Goal: Task Accomplishment & Management: Manage account settings

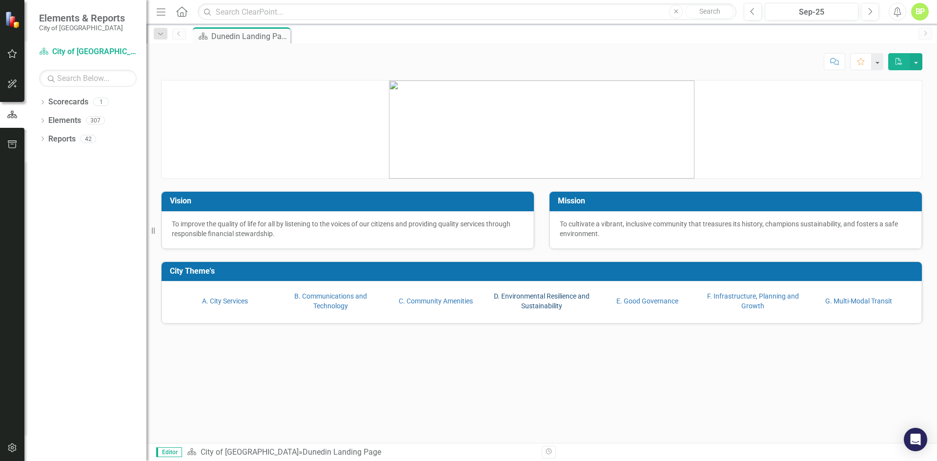
click at [540, 304] on link "D. Environmental Resilience and Sustainability" at bounding box center [542, 301] width 96 height 18
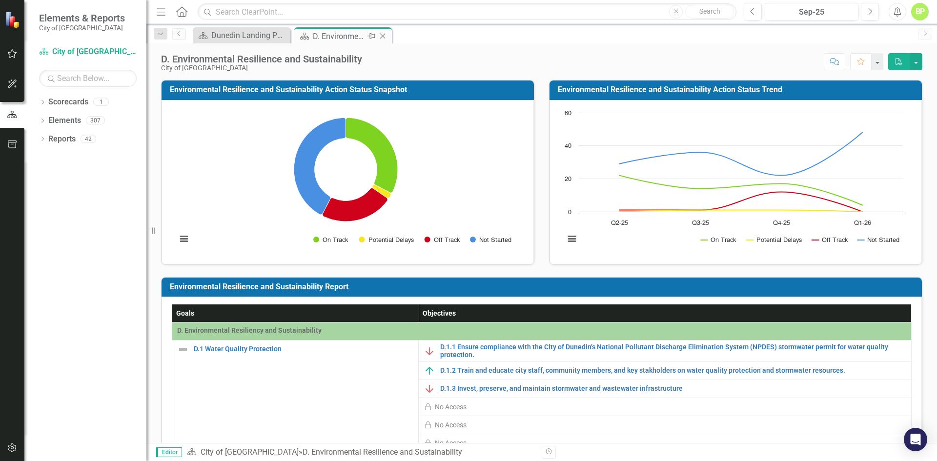
click at [330, 32] on div "D. Environmental Resilience and Sustainability" at bounding box center [339, 36] width 52 height 12
click at [265, 35] on div "Dunedin Landing Page" at bounding box center [243, 35] width 64 height 12
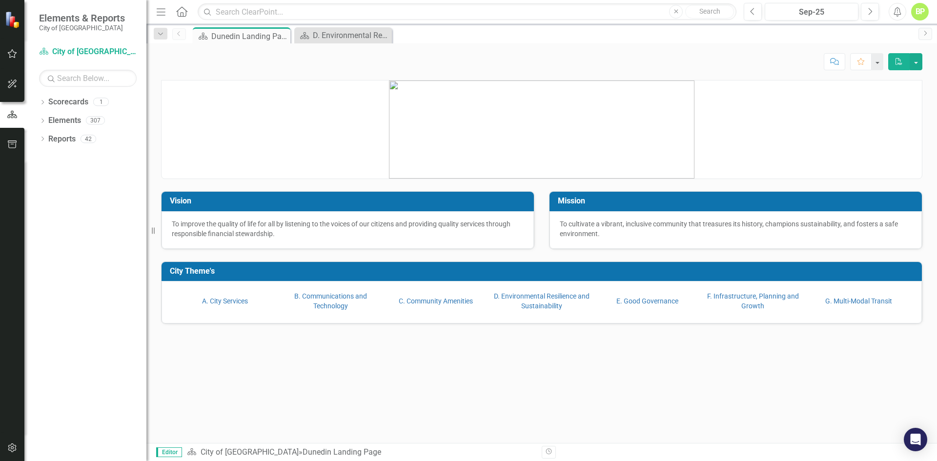
click at [178, 14] on icon at bounding box center [181, 11] width 11 height 10
click at [217, 298] on link "A. City Services" at bounding box center [225, 301] width 46 height 8
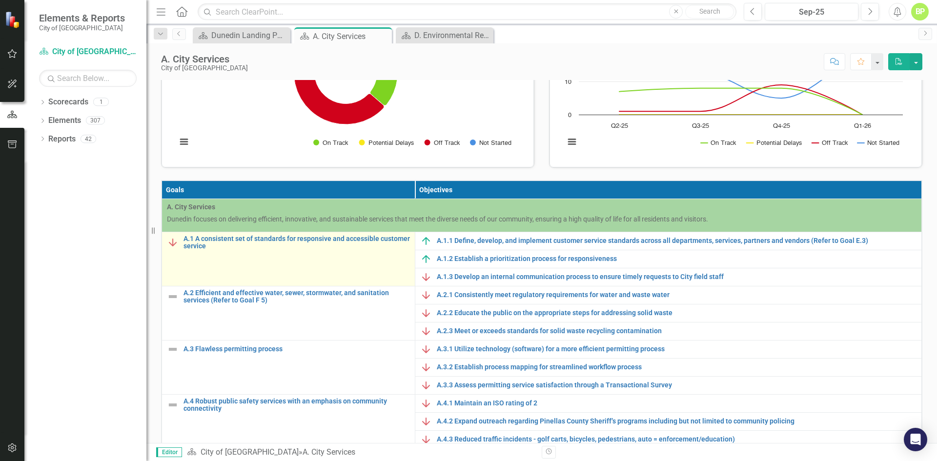
scroll to position [98, 0]
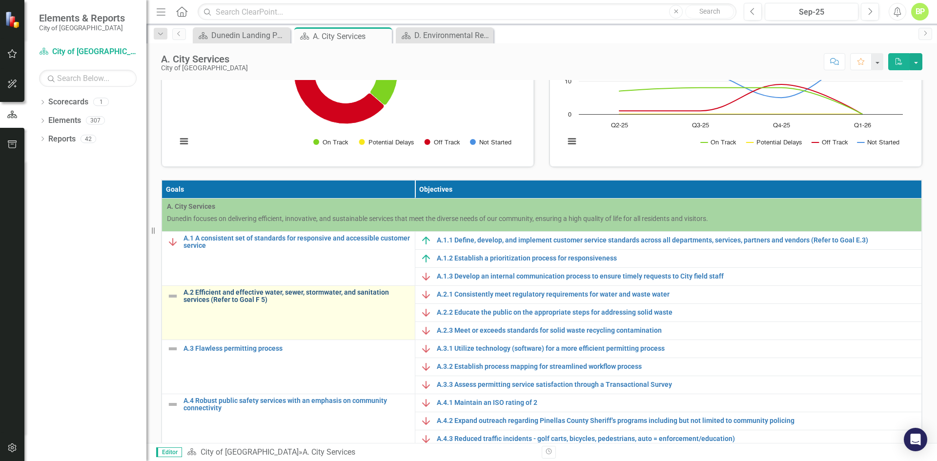
click at [321, 293] on link "A.2 Efficient and effective water, sewer, stormwater, and sanitation services (…" at bounding box center [297, 296] width 227 height 15
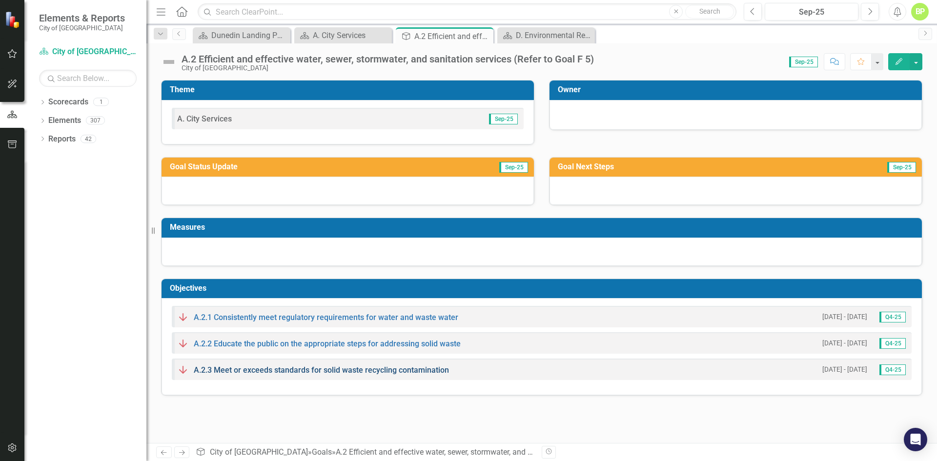
click at [285, 370] on link "A.2.3 Meet or exceeds standards for solid waste recycling contamination" at bounding box center [321, 370] width 255 height 9
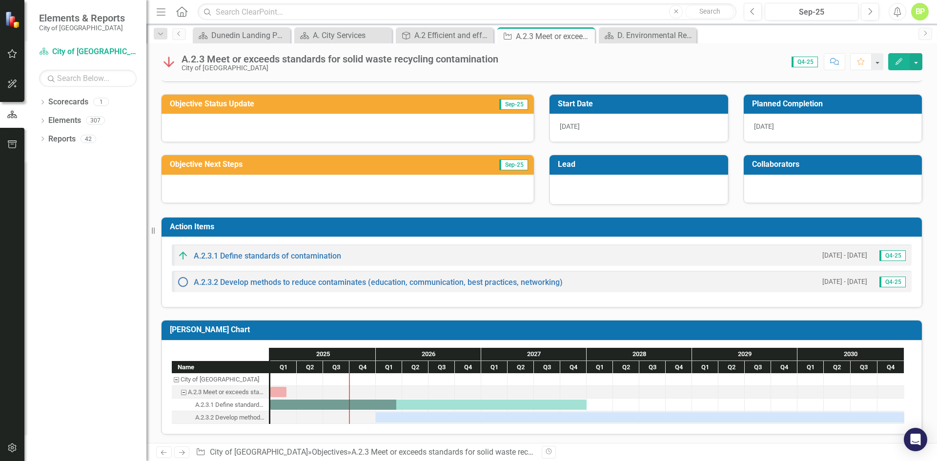
scroll to position [64, 0]
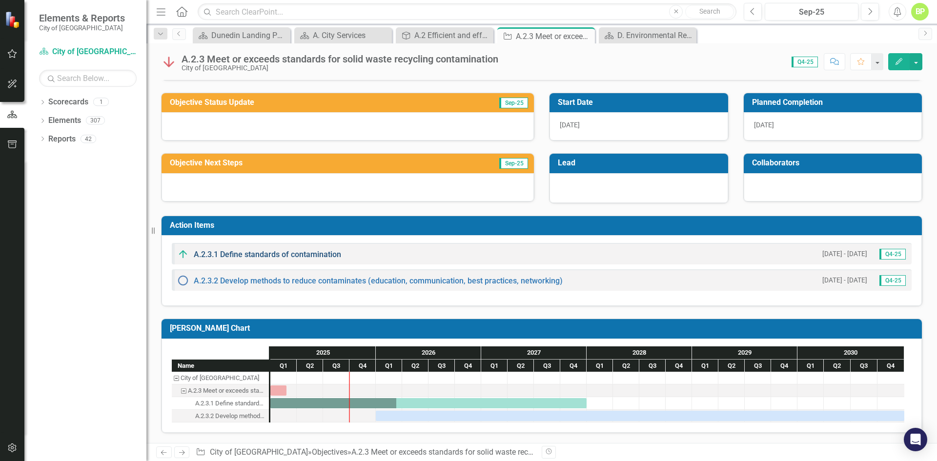
click at [252, 254] on link "A.2.3.1 Define standards of contamination" at bounding box center [267, 254] width 147 height 9
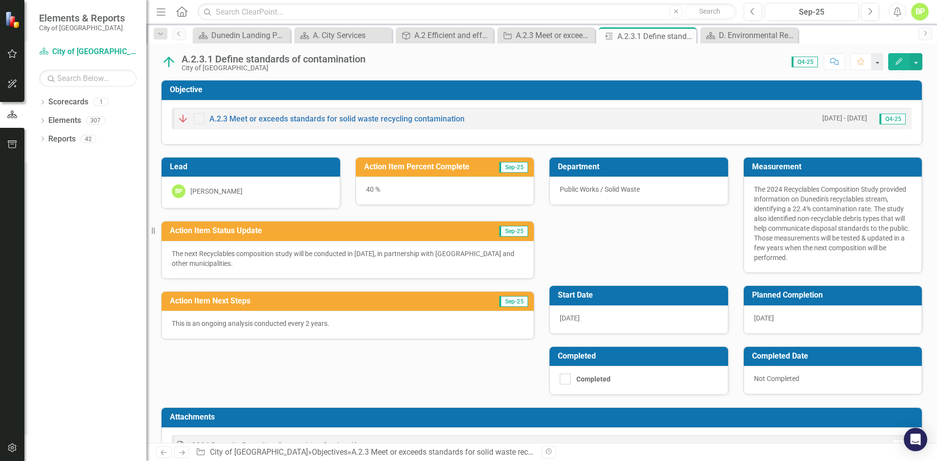
click at [376, 193] on div "40 %" at bounding box center [445, 191] width 179 height 28
click at [377, 185] on div "40 %" at bounding box center [445, 191] width 179 height 28
click at [364, 189] on div "40 %" at bounding box center [445, 191] width 179 height 28
click at [897, 64] on icon "button" at bounding box center [899, 61] width 7 height 7
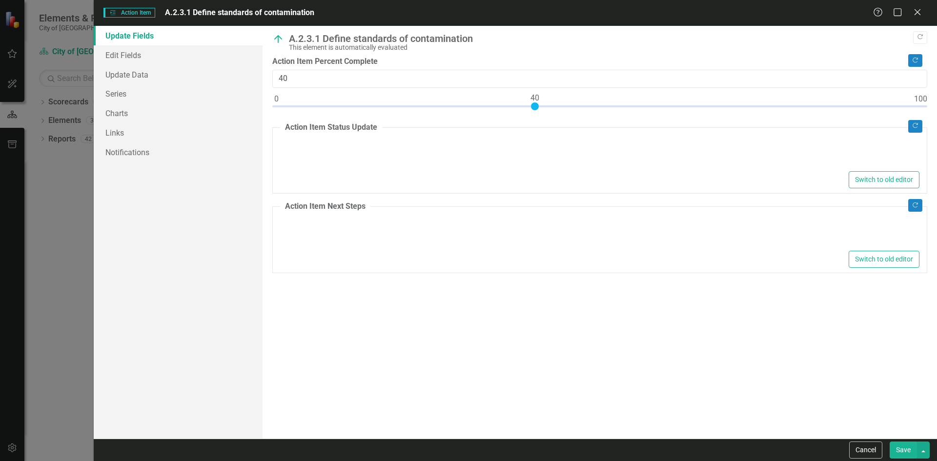
type textarea "<p>The next Recyclables composition study will be conducted in [DATE], in partn…"
type textarea "<p>This is an ongoing analysis conducted every 2 years.&nbsp;&nbsp;</p>"
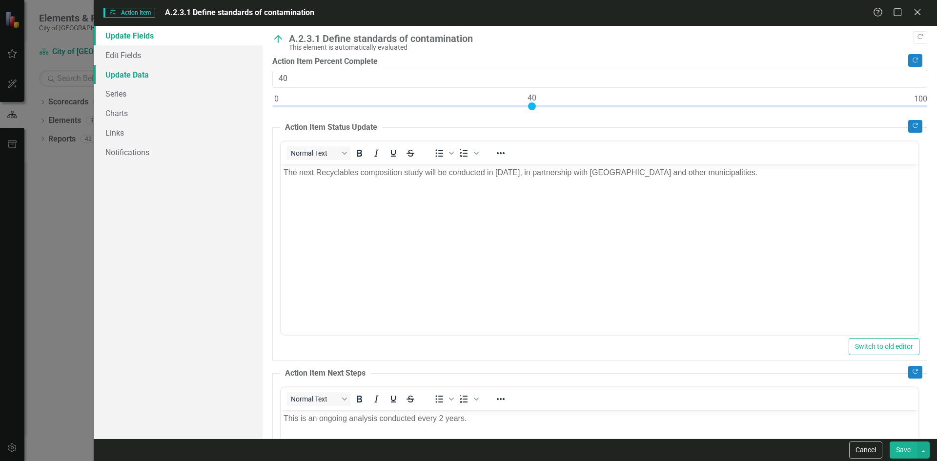
click at [137, 74] on link "Update Data" at bounding box center [178, 75] width 169 height 20
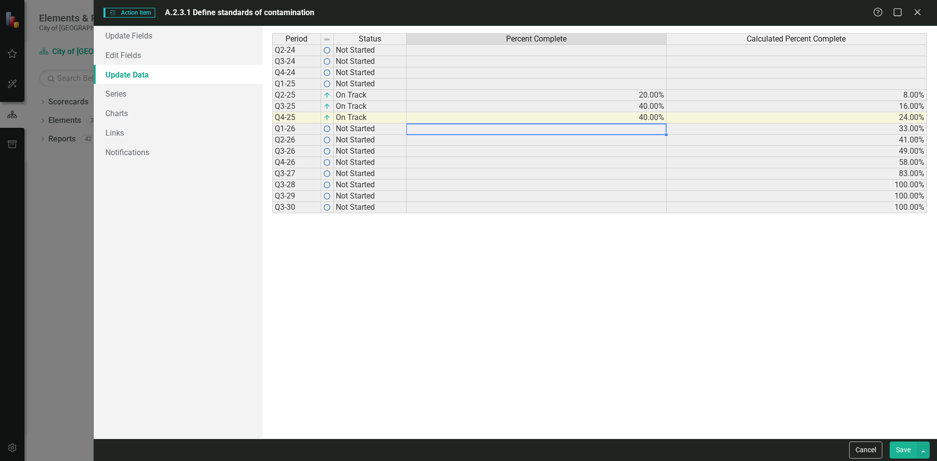
click at [640, 129] on td at bounding box center [537, 129] width 260 height 11
click at [922, 9] on icon "Close" at bounding box center [918, 11] width 12 height 9
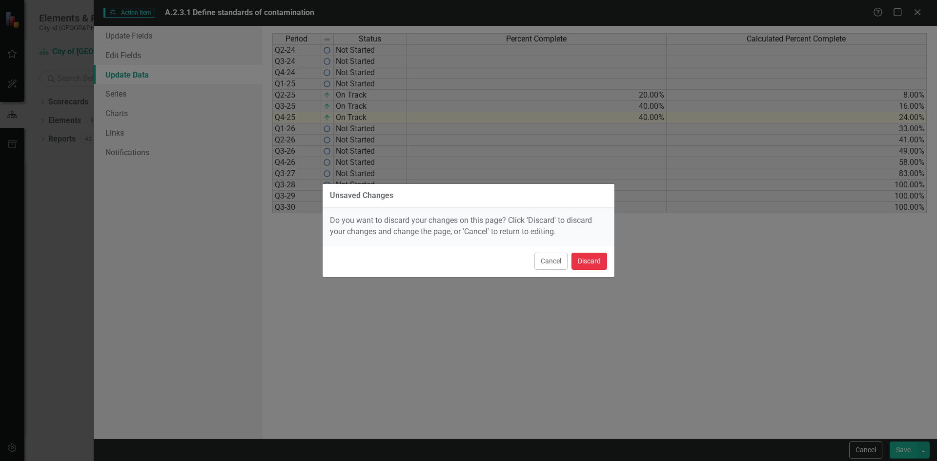
click at [582, 254] on button "Discard" at bounding box center [590, 261] width 36 height 17
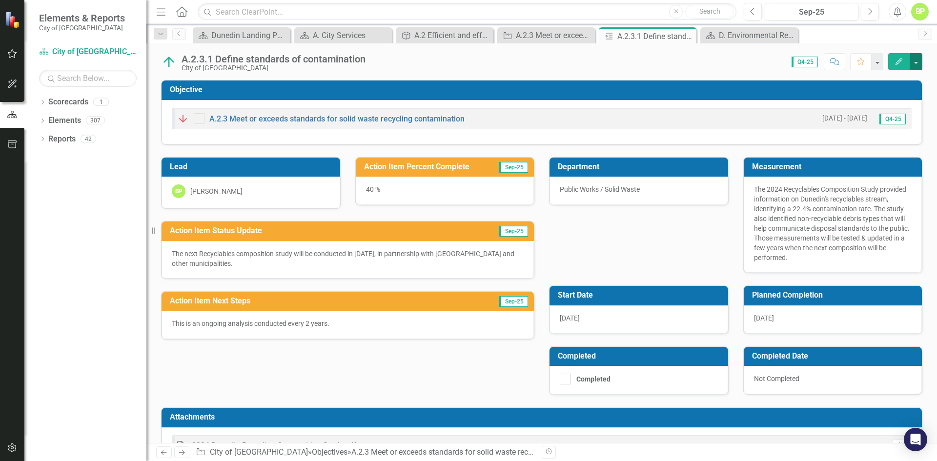
click at [920, 62] on button "button" at bounding box center [916, 61] width 13 height 17
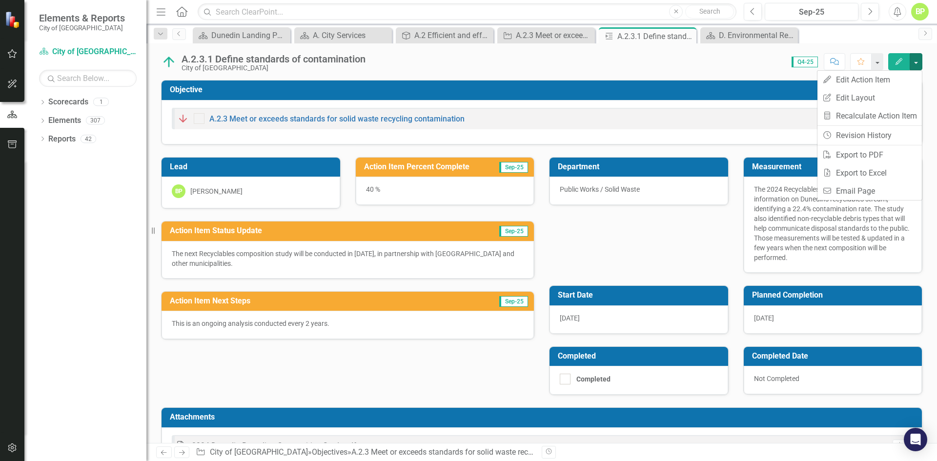
click at [611, 245] on div "Department Public Works / Solid Waste Measurement The 2024 Recyclables Composit…" at bounding box center [736, 270] width 388 height 251
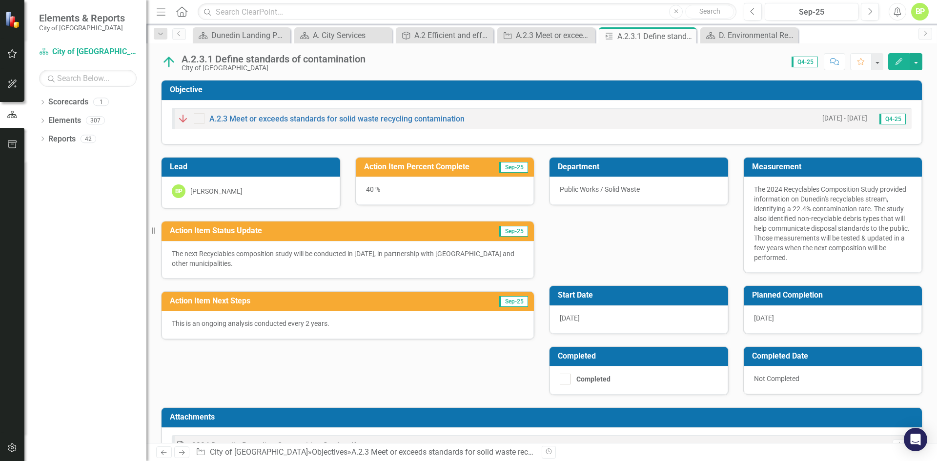
click at [788, 202] on p "The 2024 Recyclables Composition Study provided information on Dunedin's recycl…" at bounding box center [833, 224] width 158 height 78
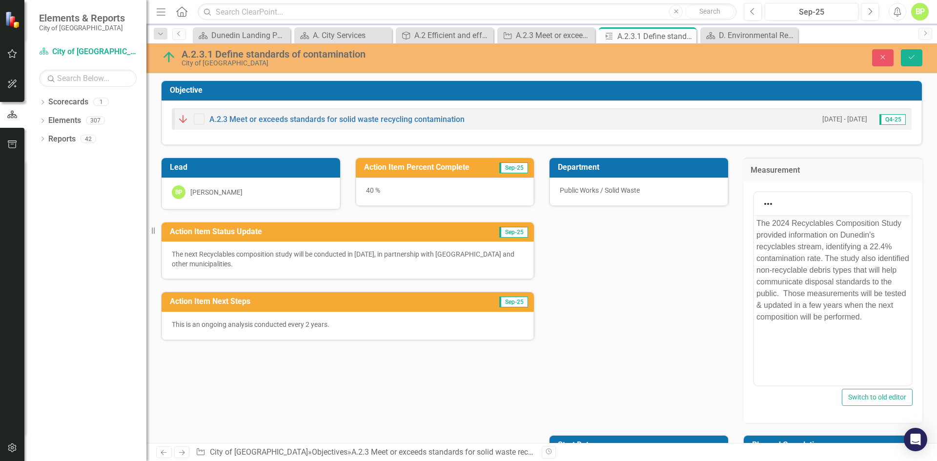
click at [576, 302] on div "Department Public Works / Solid Waste Measurement <p>The 2024 Recyclables Compo…" at bounding box center [736, 346] width 388 height 400
click at [442, 193] on div "40 %" at bounding box center [445, 192] width 179 height 28
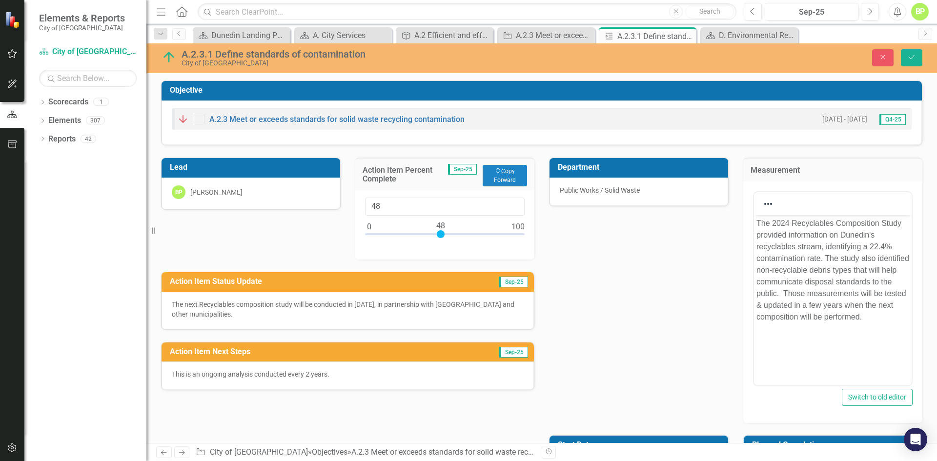
type input "50"
drag, startPoint x: 430, startPoint y: 234, endPoint x: 445, endPoint y: 231, distance: 15.3
click at [445, 231] on div at bounding box center [444, 234] width 8 height 8
click at [623, 265] on div "Department Public Works / Solid Waste Measurement <p>The 2024 Recyclables Compo…" at bounding box center [736, 346] width 388 height 400
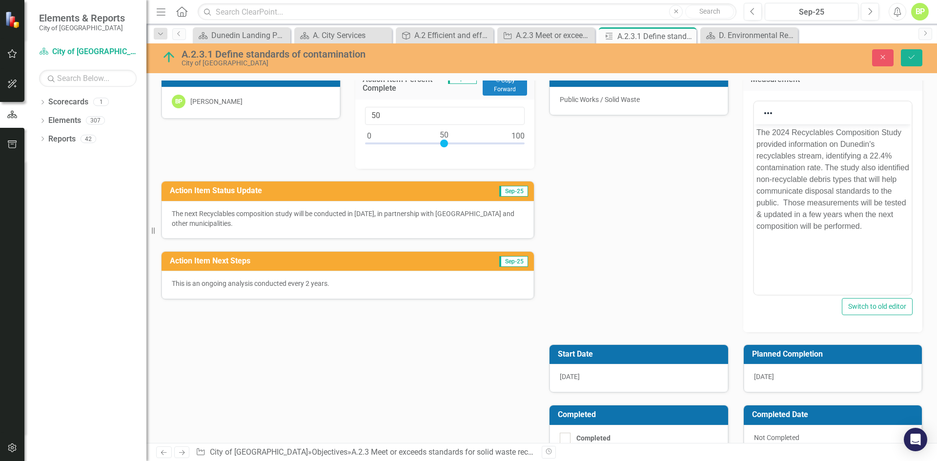
scroll to position [42, 0]
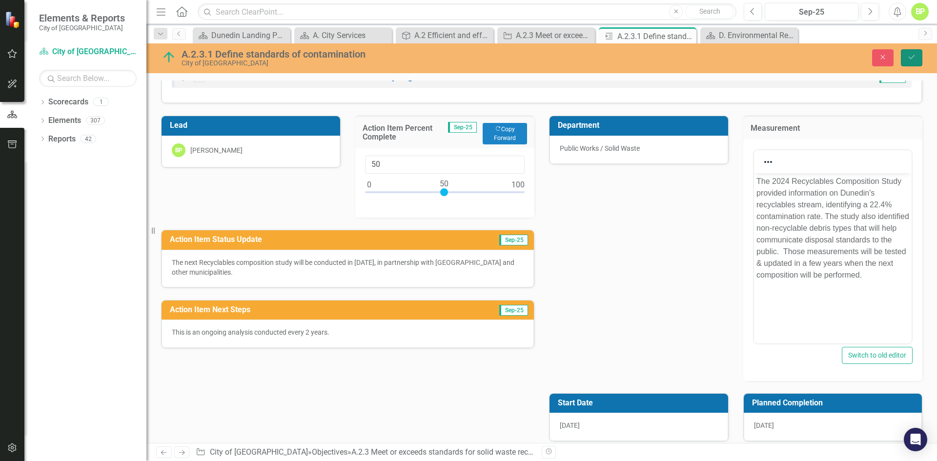
click at [914, 53] on button "Save" at bounding box center [911, 57] width 21 height 17
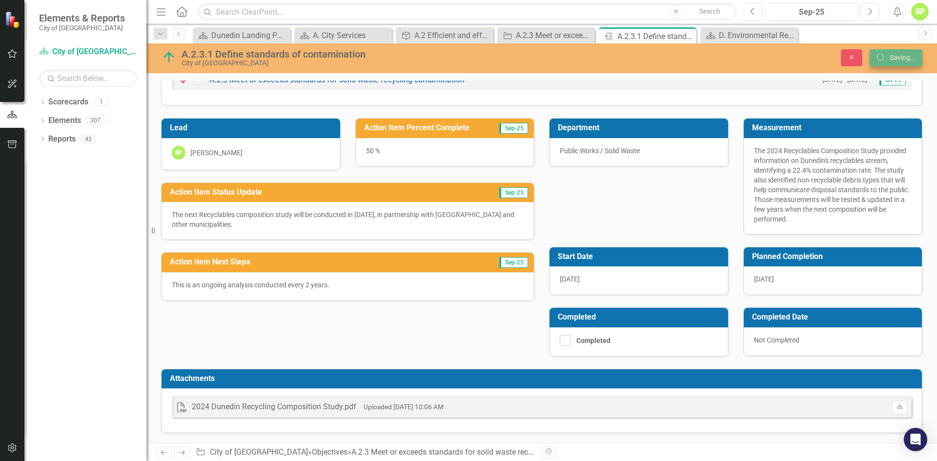
scroll to position [40, 0]
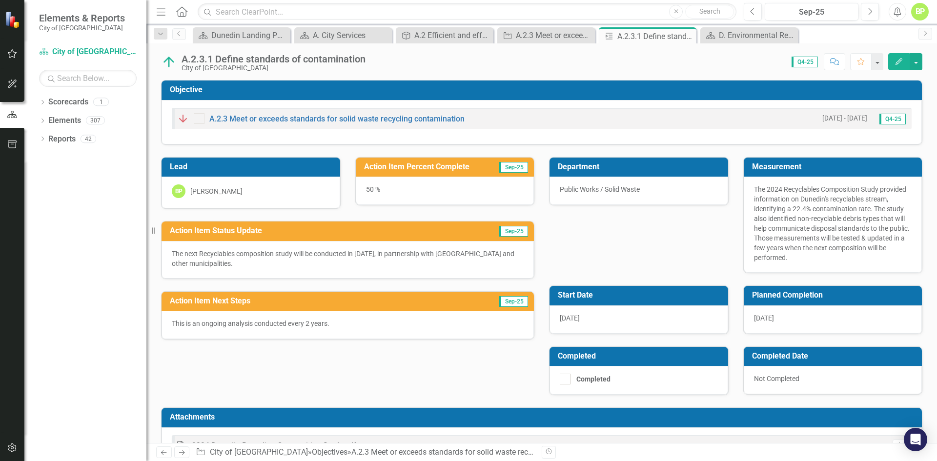
click at [179, 8] on icon "Home" at bounding box center [181, 11] width 13 height 10
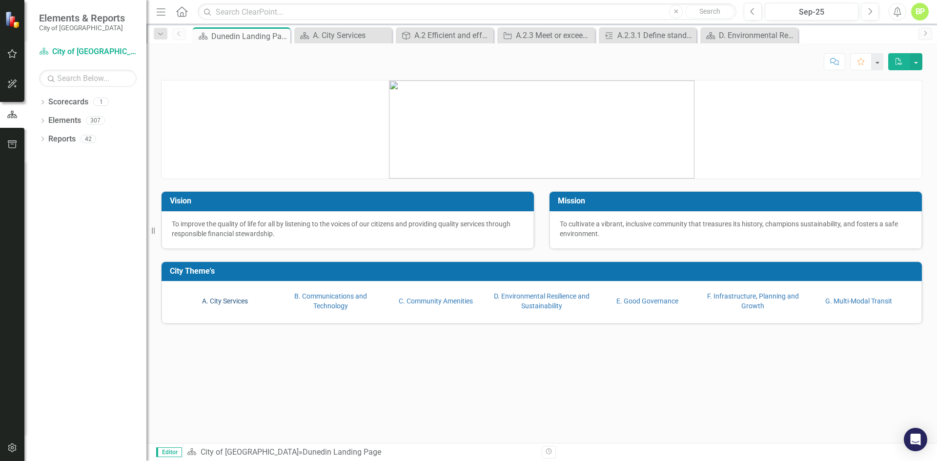
click at [220, 302] on link "A. City Services" at bounding box center [225, 301] width 46 height 8
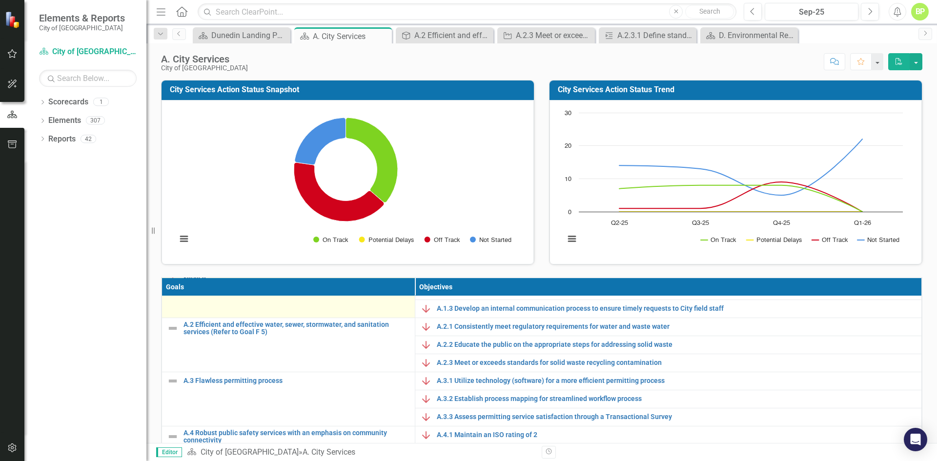
scroll to position [49, 0]
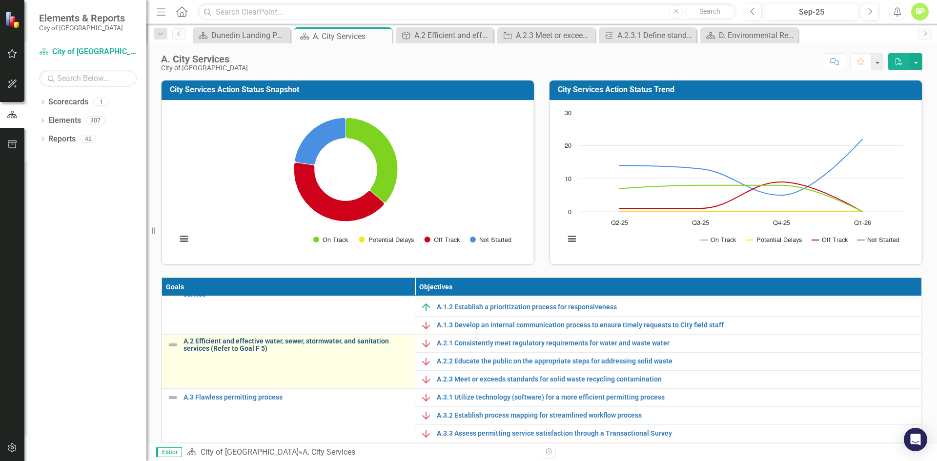
click at [247, 344] on link "A.2 Efficient and effective water, sewer, stormwater, and sanitation services (…" at bounding box center [297, 345] width 227 height 15
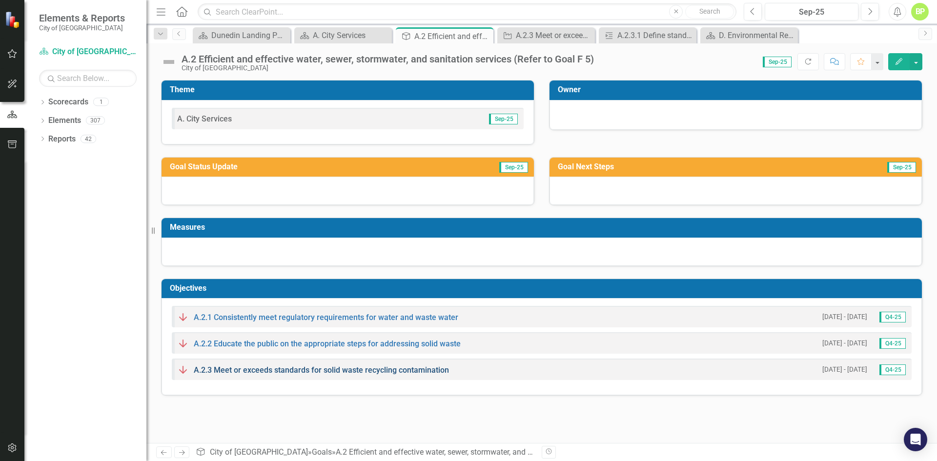
click at [246, 371] on link "A.2.3 Meet or exceeds standards for solid waste recycling contamination" at bounding box center [321, 370] width 255 height 9
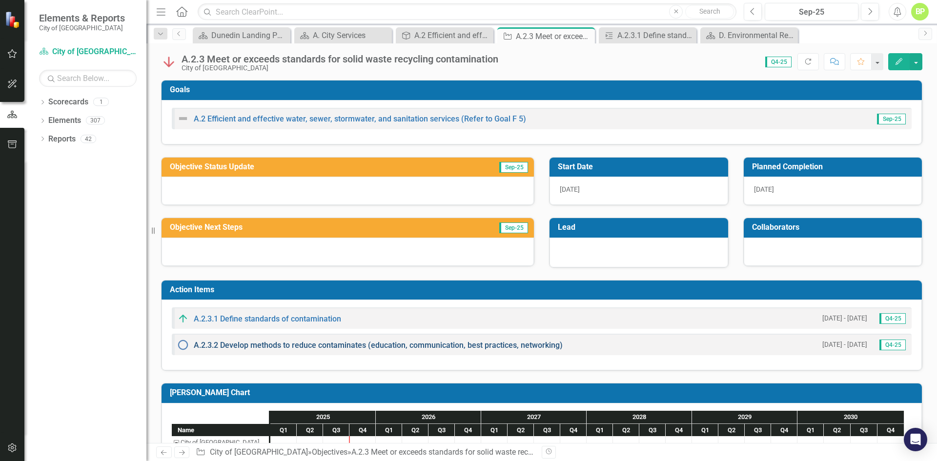
scroll to position [64, 0]
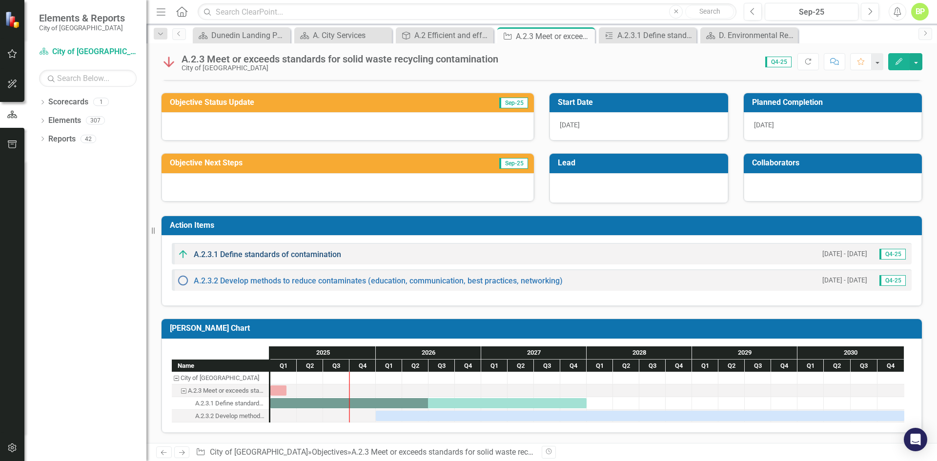
click at [244, 258] on link "A.2.3.1 Define standards of contamination" at bounding box center [267, 254] width 147 height 9
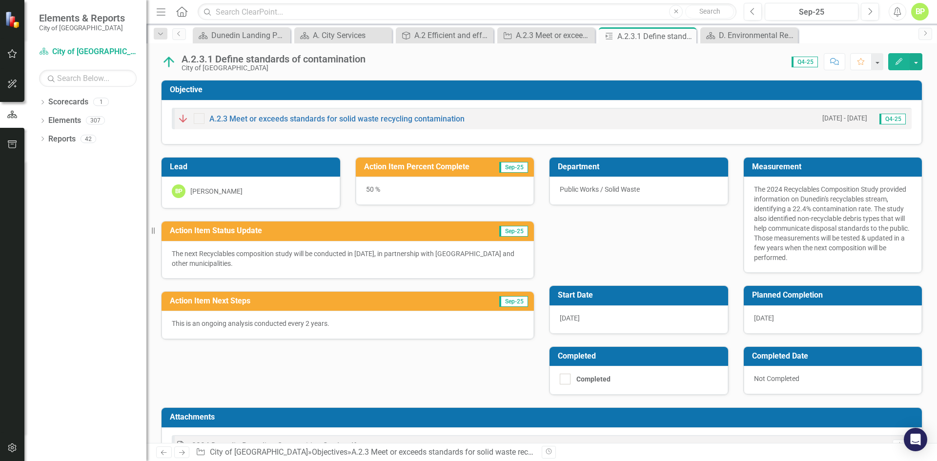
click at [541, 64] on div "Score: N/A Q4-25 Completed Comment Favorite Edit" at bounding box center [647, 61] width 552 height 17
